Goal: Task Accomplishment & Management: Use online tool/utility

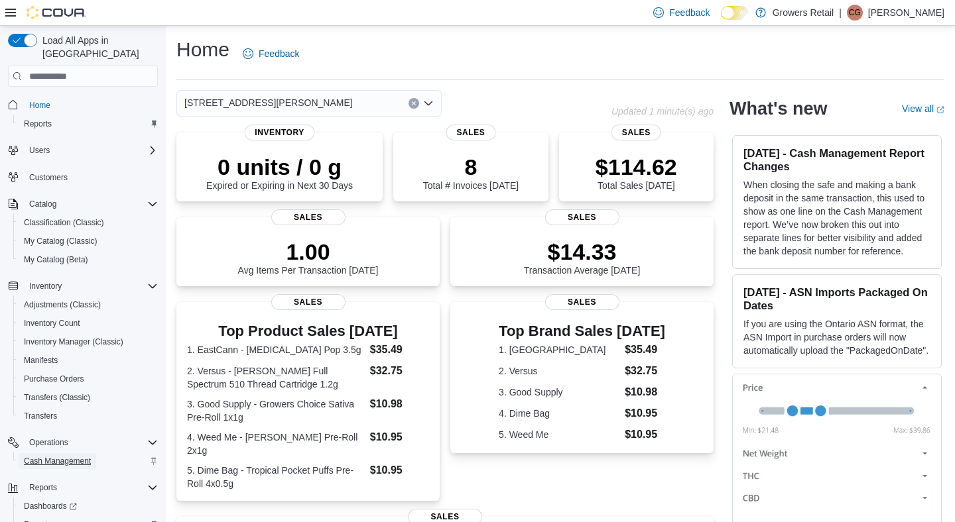
click at [71, 456] on span "Cash Management" at bounding box center [57, 461] width 67 height 11
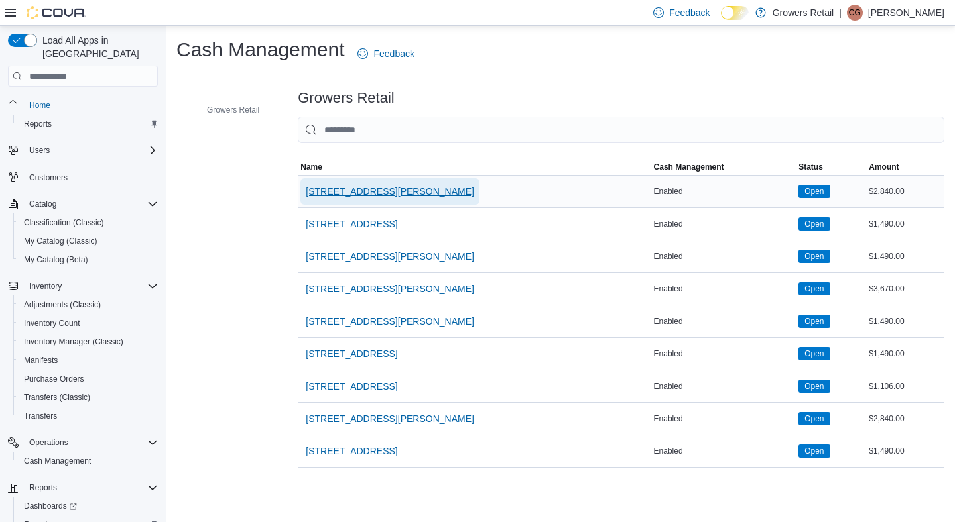
click at [357, 193] on span "1021 Pape Avenue" at bounding box center [390, 191] width 168 height 13
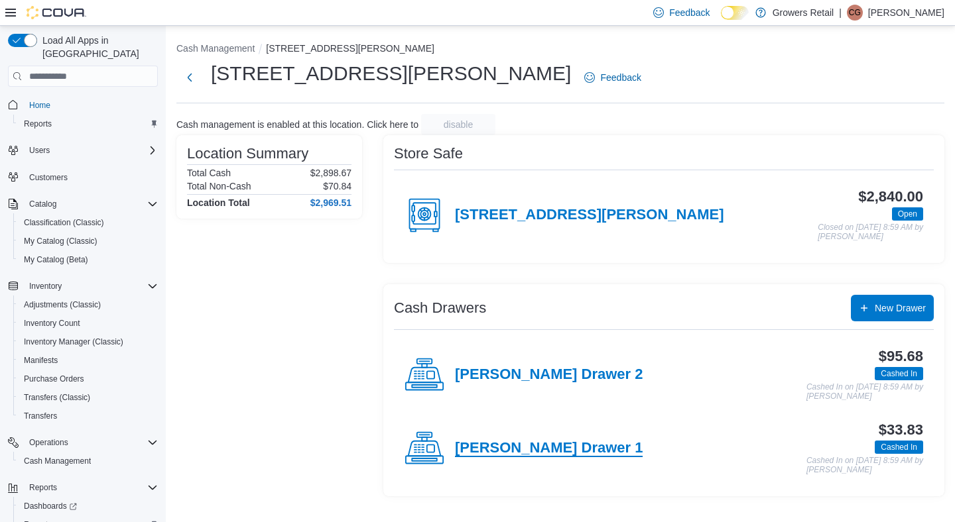
click at [518, 450] on h4 "Pape Drawer 1" at bounding box center [549, 448] width 188 height 17
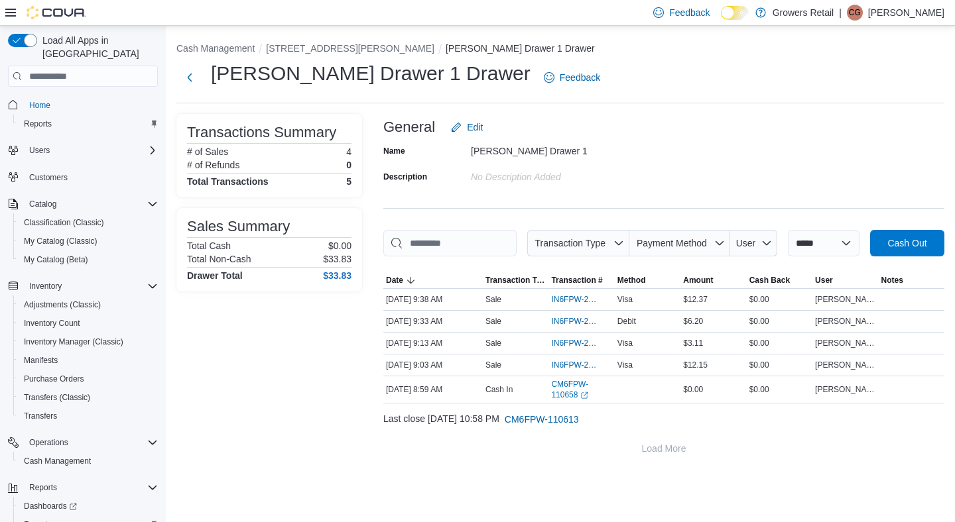
click at [442, 217] on div "**********" at bounding box center [663, 288] width 561 height 348
click at [442, 239] on input "This is a search bar. As you type, the results lower in the page will automatic…" at bounding box center [449, 243] width 133 height 27
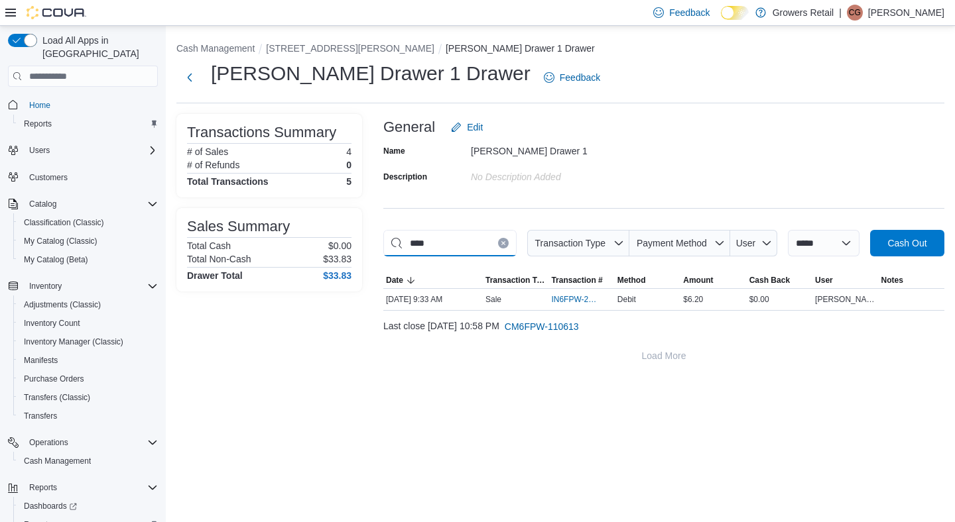
type input "****"
click at [509, 243] on button "Clear input" at bounding box center [503, 243] width 11 height 11
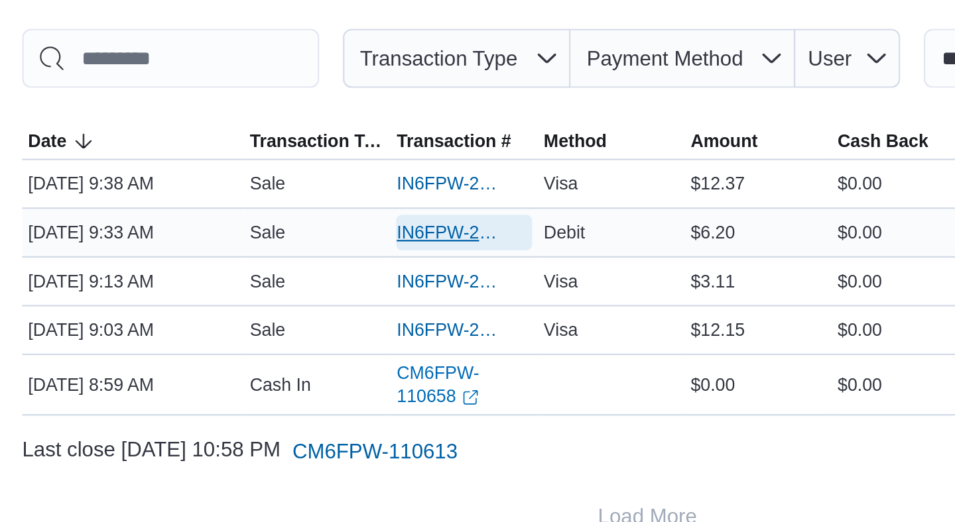
click at [580, 327] on span "IN6FPW-2064678" at bounding box center [574, 321] width 47 height 11
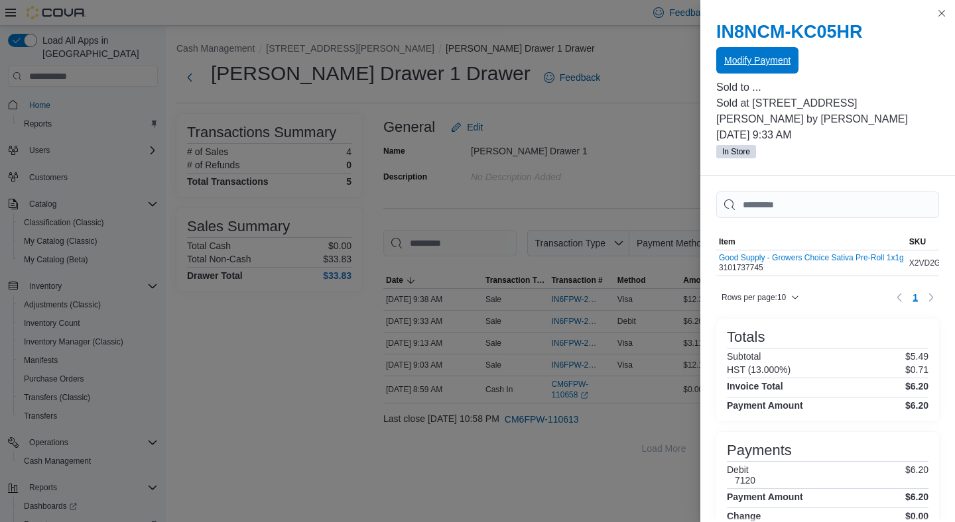
click at [745, 58] on span "Modify Payment" at bounding box center [757, 60] width 66 height 13
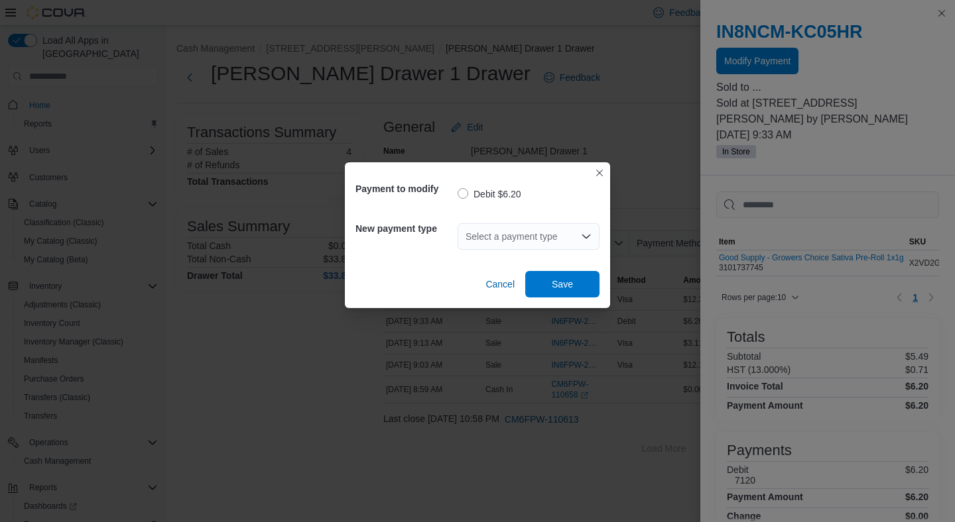
click at [517, 241] on div "Select a payment type" at bounding box center [528, 236] width 142 height 27
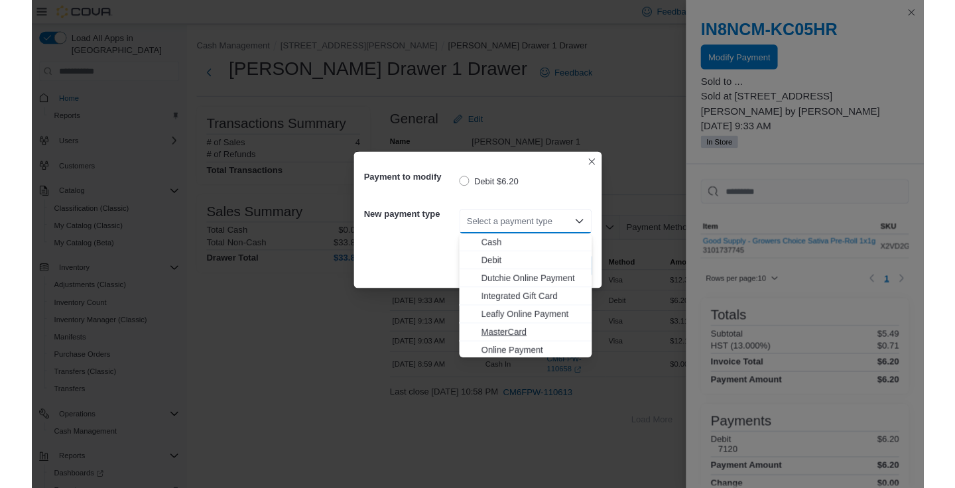
scroll to position [21, 0]
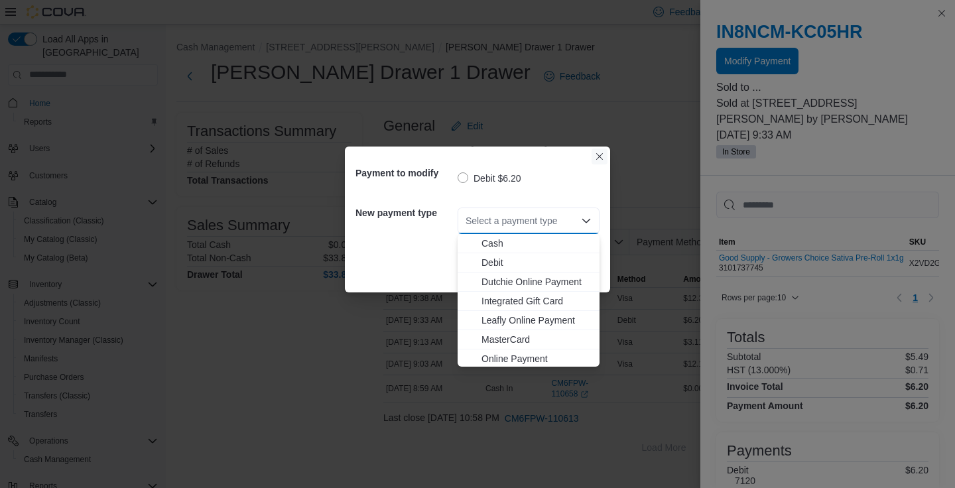
click at [599, 156] on button "Closes this modal window" at bounding box center [599, 157] width 16 height 16
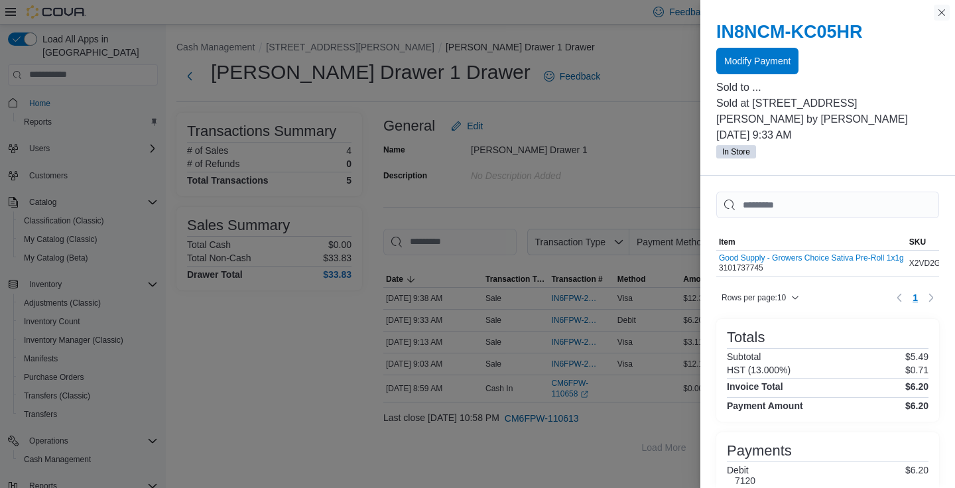
click at [942, 16] on button "Close this dialog" at bounding box center [942, 13] width 16 height 16
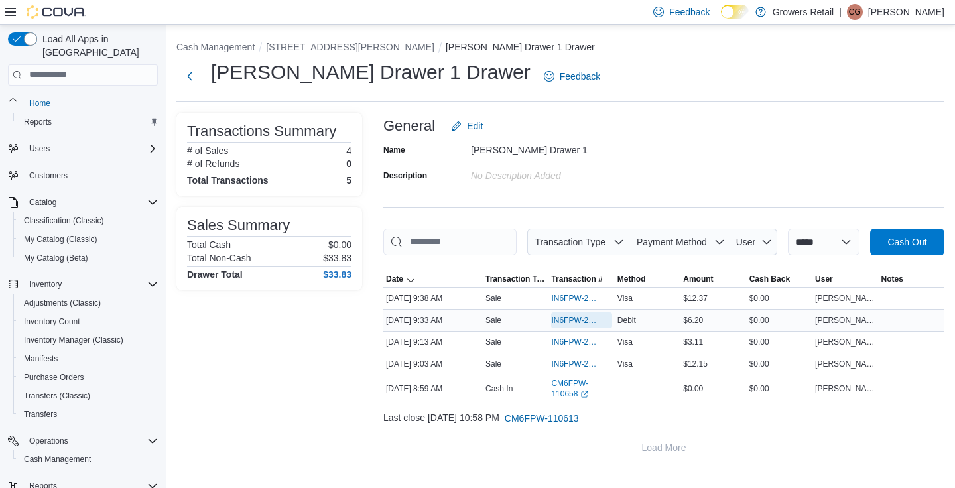
click at [574, 326] on span "IN6FPW-2064678" at bounding box center [574, 320] width 47 height 11
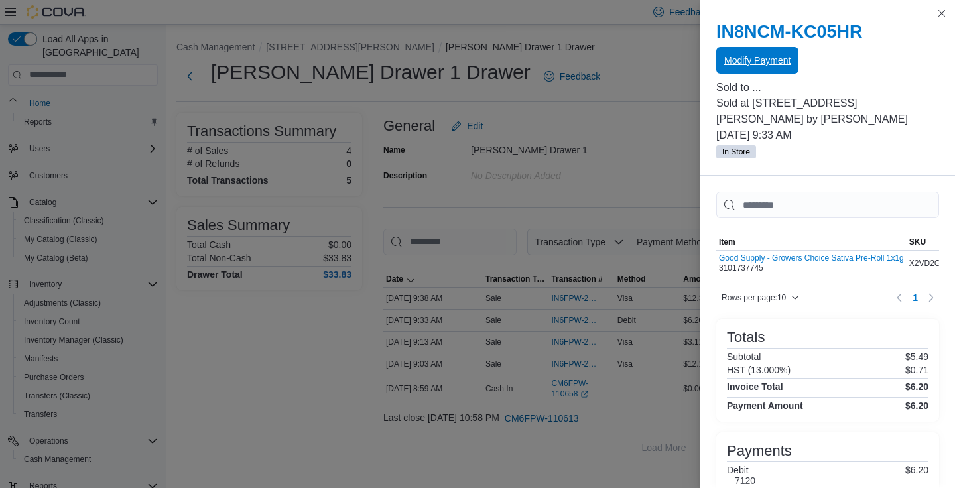
click at [757, 64] on span "Modify Payment" at bounding box center [757, 60] width 66 height 13
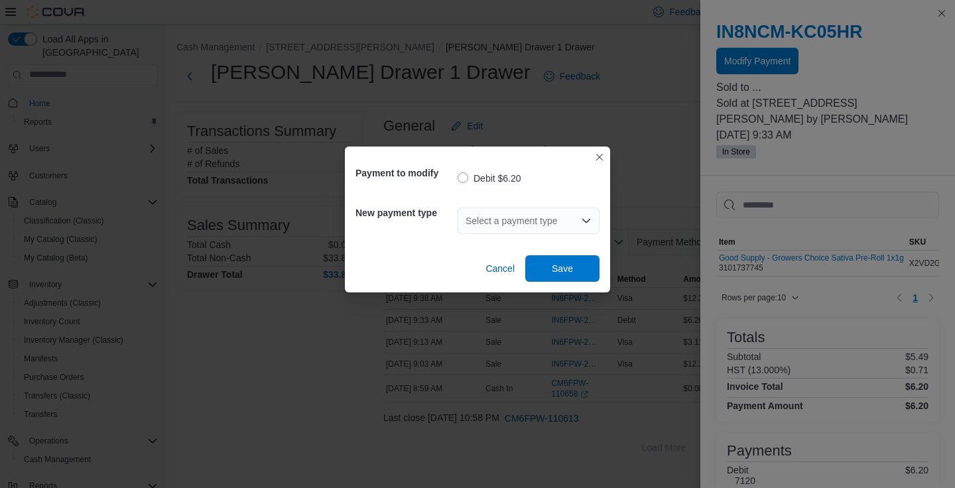
click at [529, 227] on div "Select a payment type" at bounding box center [528, 221] width 142 height 27
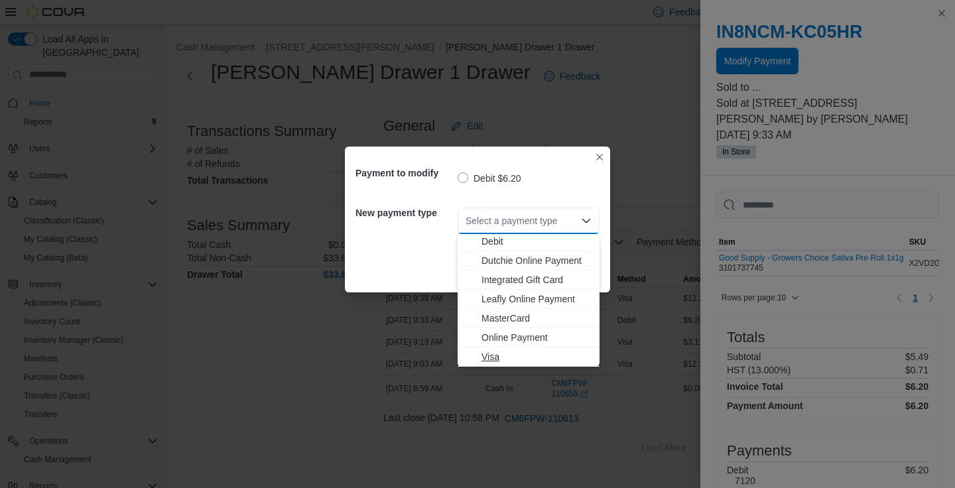
click at [494, 357] on span "Visa" at bounding box center [536, 356] width 110 height 13
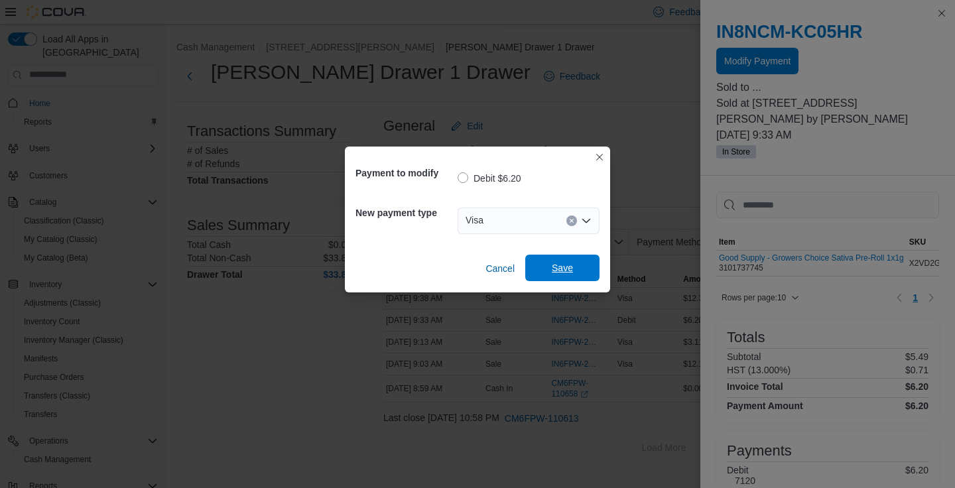
click at [564, 269] on span "Save" at bounding box center [562, 267] width 21 height 13
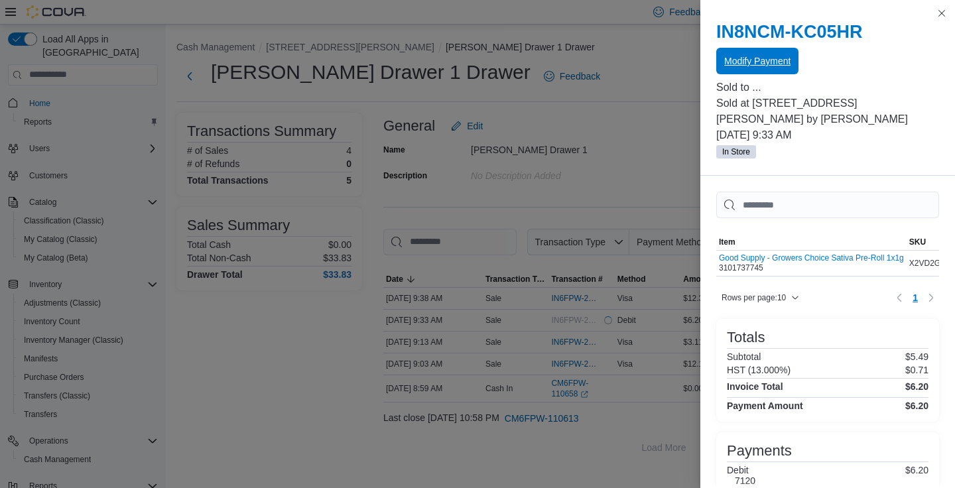
scroll to position [0, 0]
click at [944, 14] on button "Close this dialog" at bounding box center [942, 13] width 16 height 16
